Goal: Information Seeking & Learning: Learn about a topic

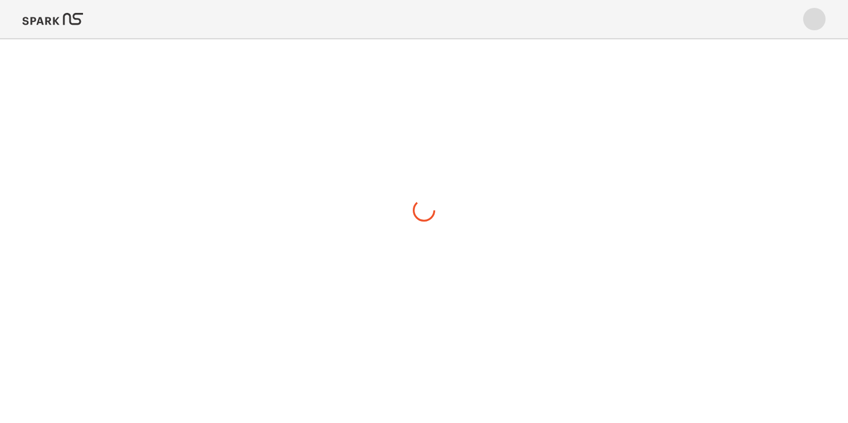
click at [70, 24] on img at bounding box center [52, 19] width 61 height 27
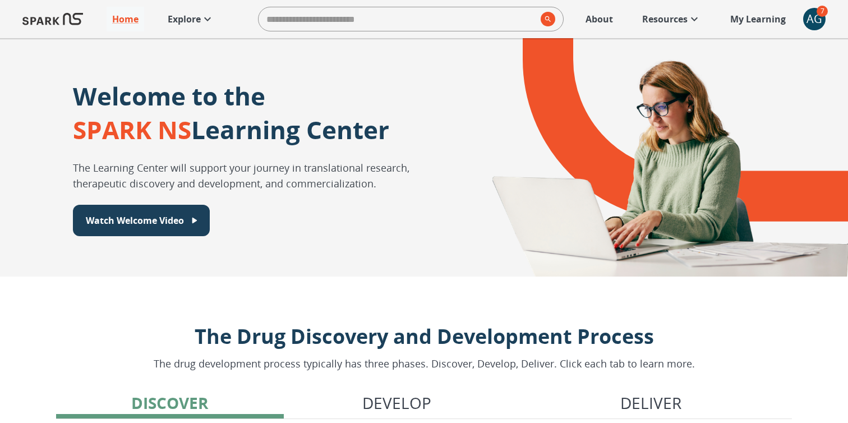
click at [190, 10] on link "Explore" at bounding box center [191, 19] width 58 height 25
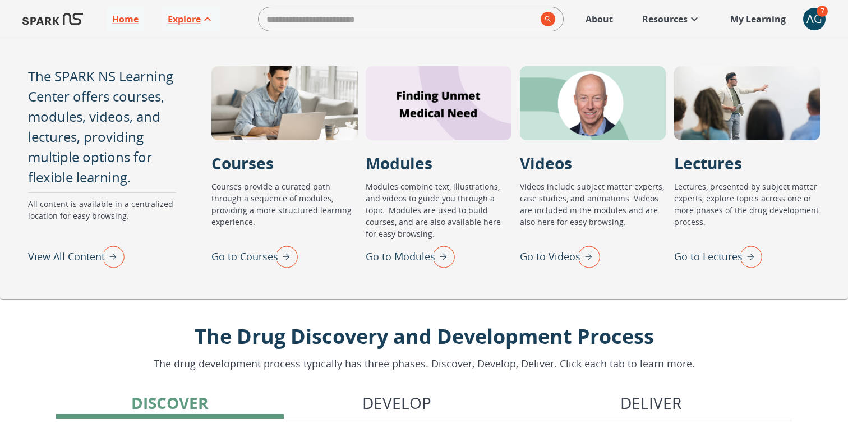
click at [84, 258] on p "View All Content" at bounding box center [66, 256] width 77 height 15
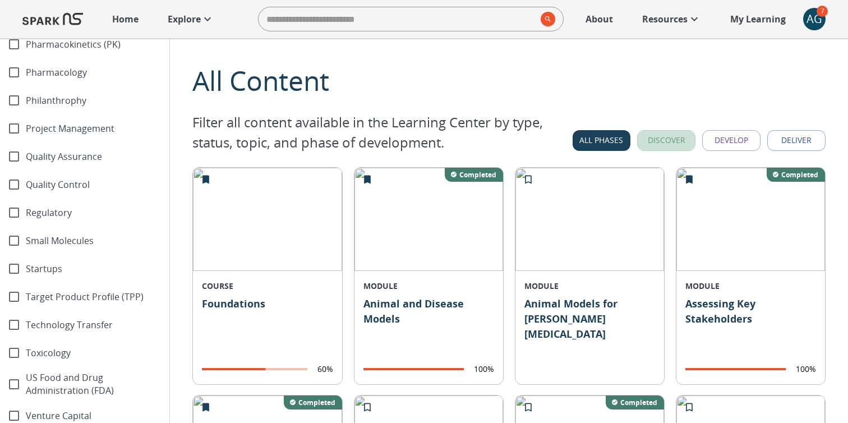
click at [662, 135] on button "Discover" at bounding box center [666, 140] width 58 height 21
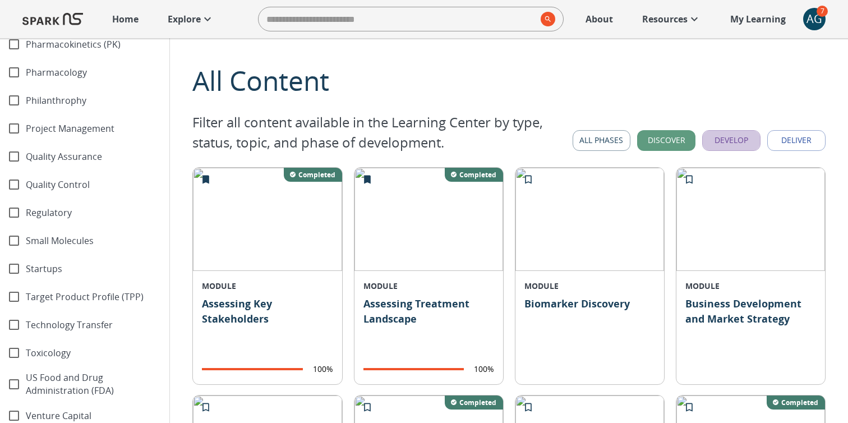
click at [727, 141] on button "Develop" at bounding box center [731, 140] width 58 height 21
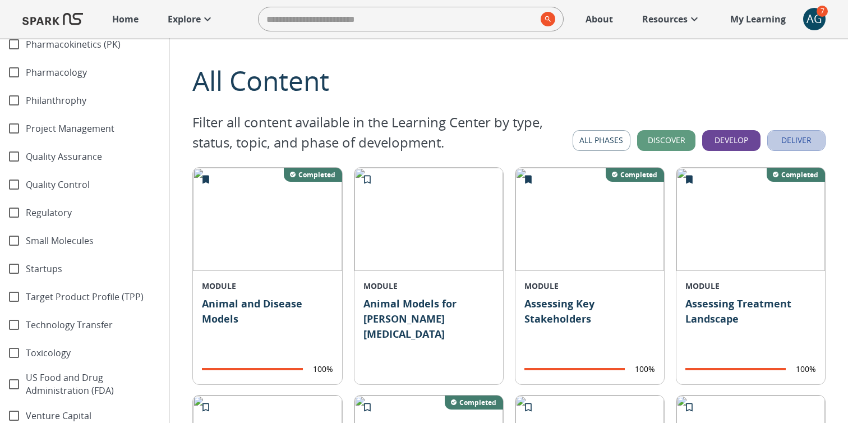
click at [797, 145] on button "Deliver" at bounding box center [796, 140] width 58 height 21
click at [582, 144] on button "All Phases" at bounding box center [601, 140] width 58 height 21
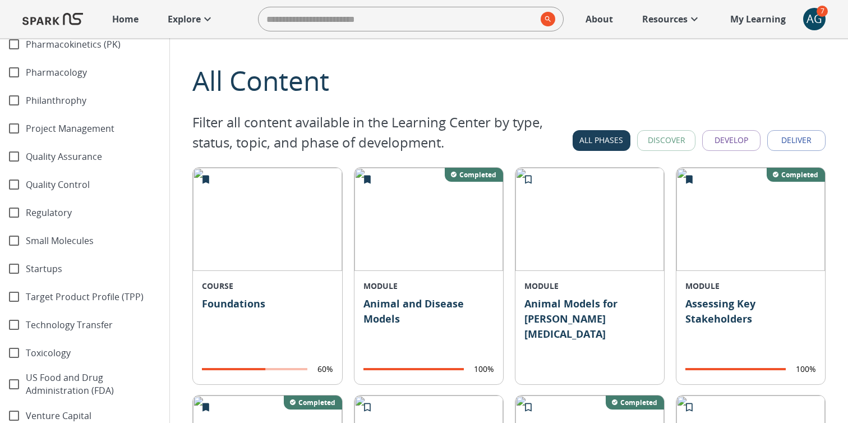
click at [664, 142] on button "Discover" at bounding box center [666, 140] width 58 height 21
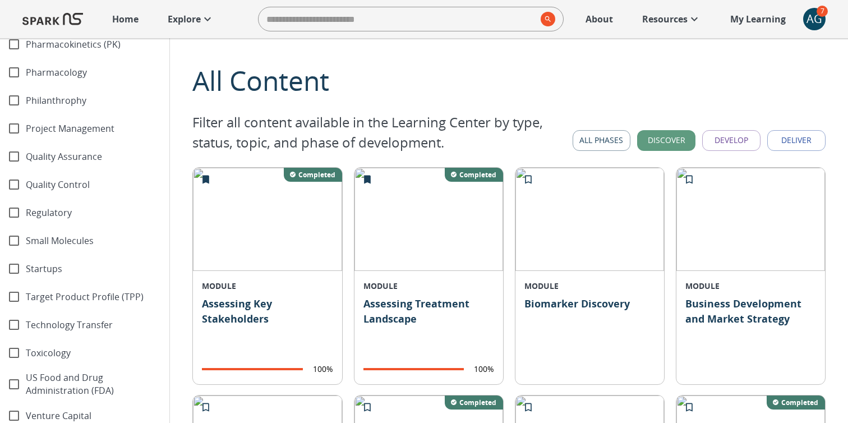
click at [715, 140] on button "Develop" at bounding box center [731, 140] width 58 height 21
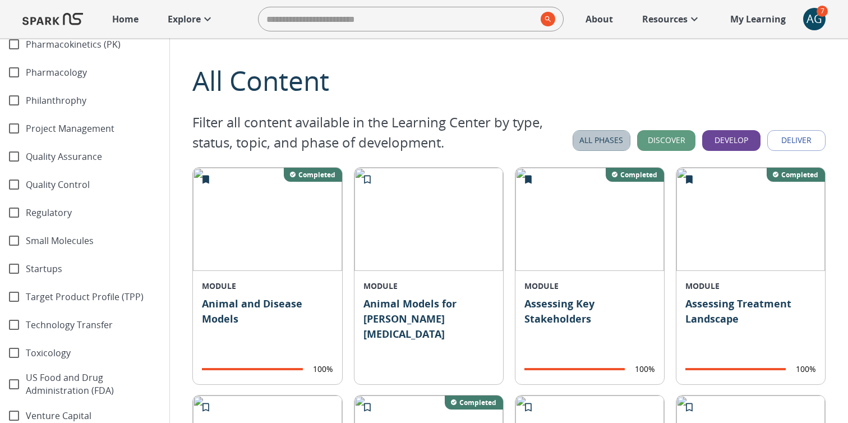
click at [585, 135] on button "All Phases" at bounding box center [601, 140] width 58 height 21
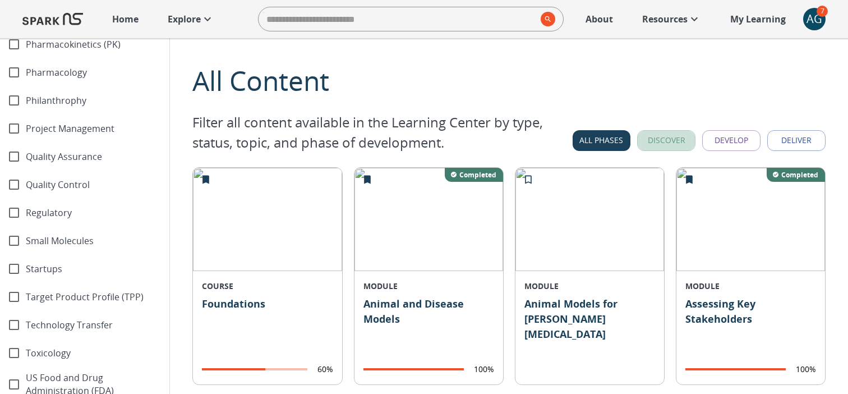
click at [661, 138] on button "Discover" at bounding box center [666, 140] width 58 height 21
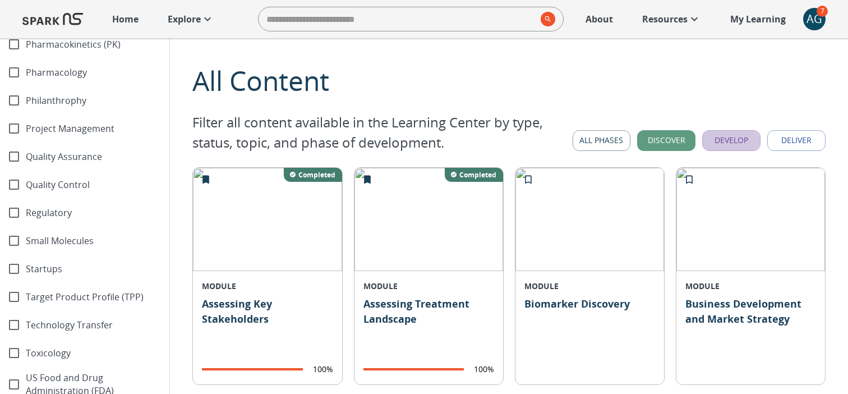
click at [733, 137] on button "Develop" at bounding box center [731, 140] width 58 height 21
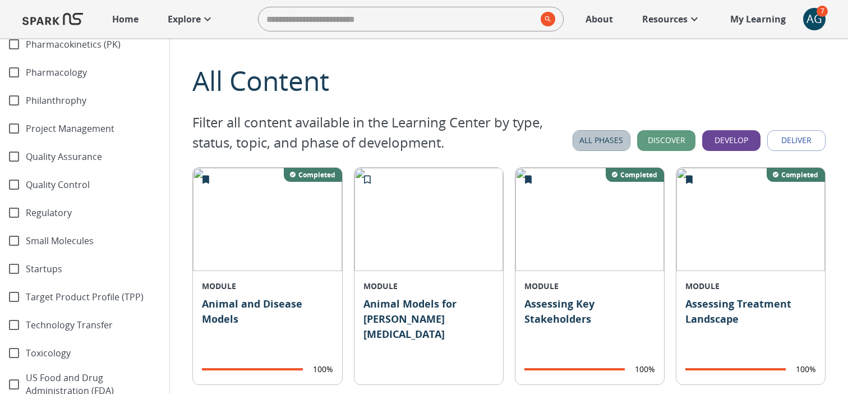
click at [599, 141] on button "All Phases" at bounding box center [601, 140] width 58 height 21
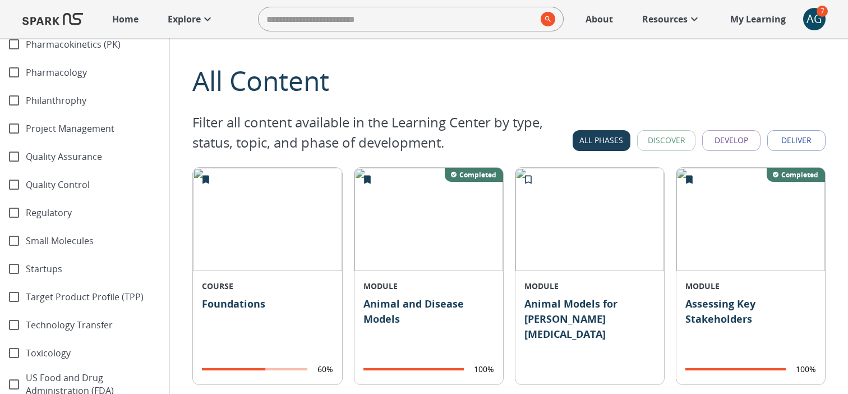
click at [666, 136] on button "Discover" at bounding box center [666, 140] width 58 height 21
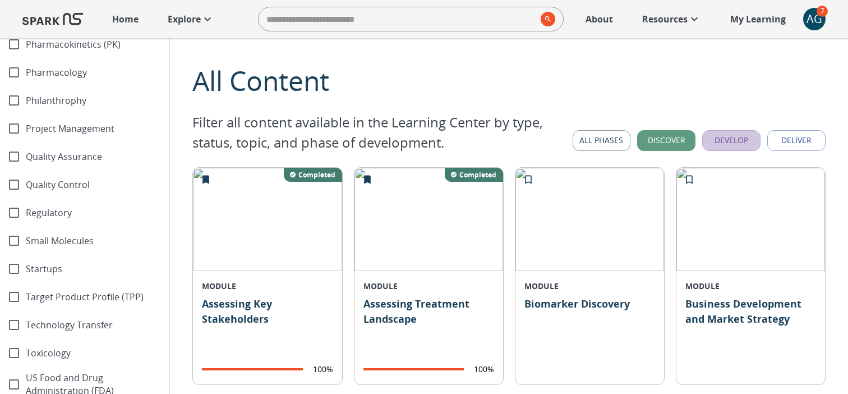
click at [723, 141] on button "Develop" at bounding box center [731, 140] width 58 height 21
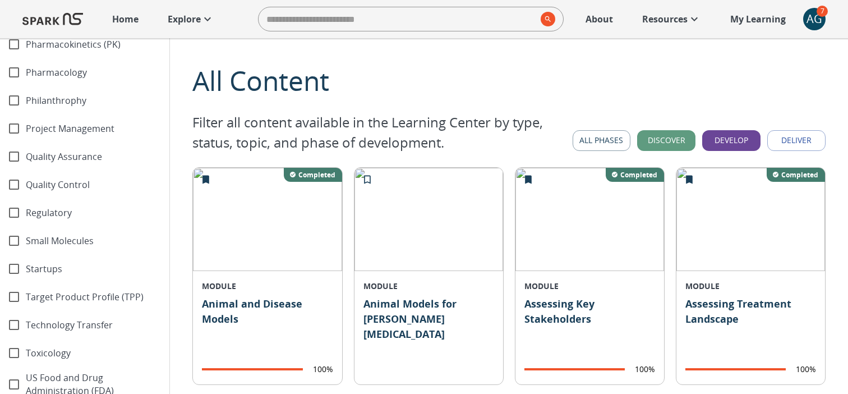
click at [771, 145] on button "Deliver" at bounding box center [796, 140] width 58 height 21
click at [589, 138] on button "All Phases" at bounding box center [601, 140] width 58 height 21
